Goal: Obtain resource: Download file/media

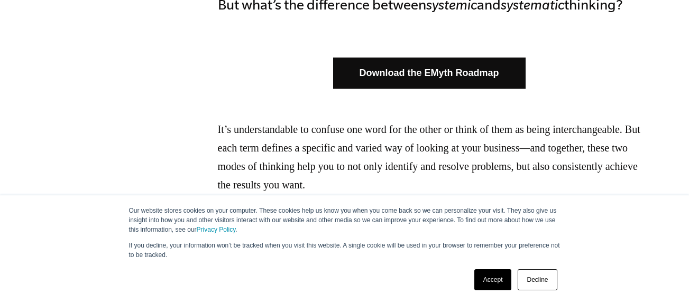
scroll to position [714, 0]
click at [393, 69] on link "Download the EMyth Roadmap" at bounding box center [429, 73] width 192 height 31
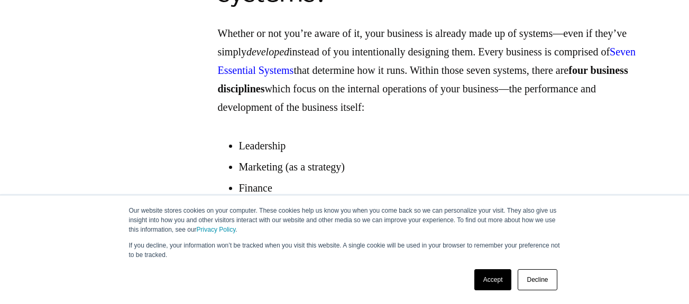
scroll to position [1657, 0]
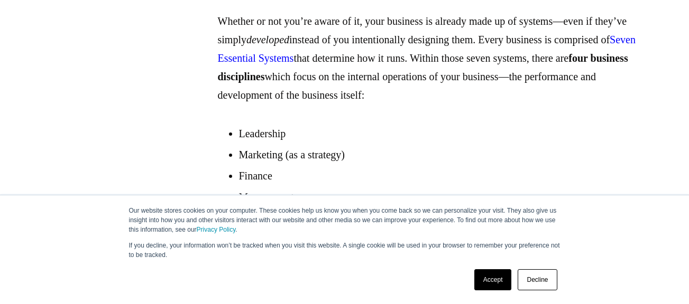
click at [341, 64] on span "Seven Essential Systems" at bounding box center [427, 49] width 418 height 30
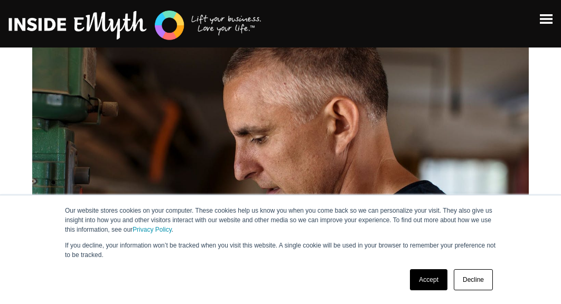
scroll to position [0, 0]
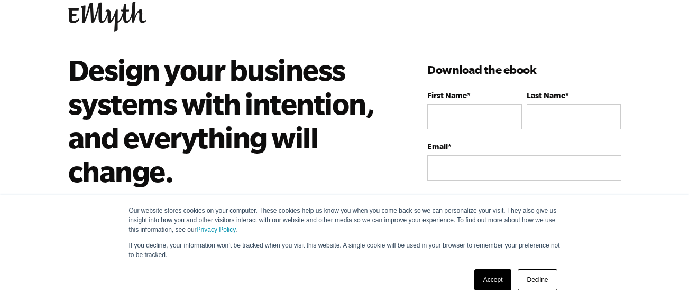
scroll to position [32, 0]
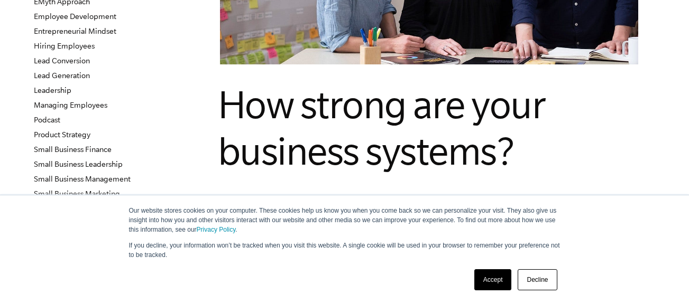
scroll to position [220, 0]
click at [542, 279] on link "Decline" at bounding box center [536, 280] width 39 height 21
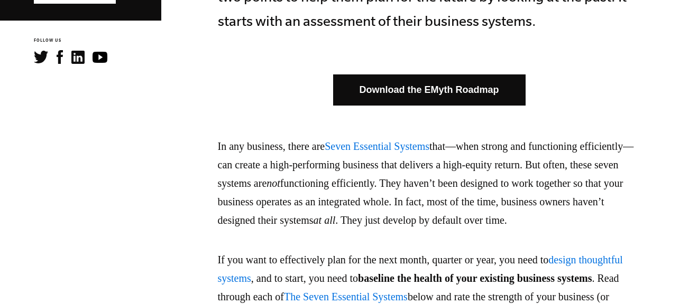
scroll to position [603, 0]
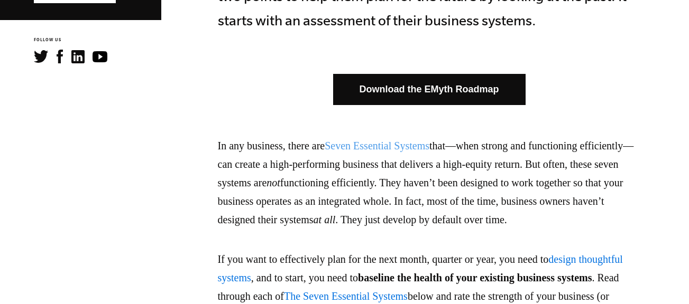
click at [364, 145] on link "Seven Essential Systems" at bounding box center [377, 146] width 105 height 12
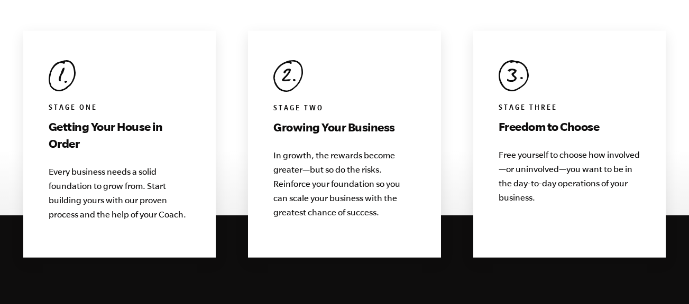
scroll to position [1144, 0]
